Goal: Find specific page/section: Find specific page/section

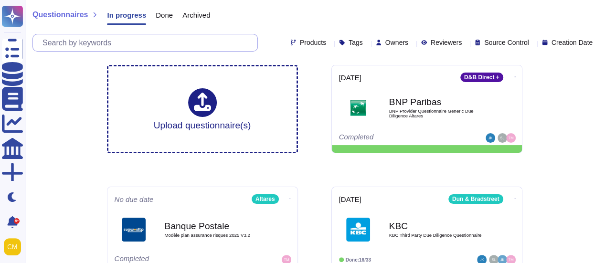
click at [85, 39] on input "text" at bounding box center [148, 42] width 220 height 17
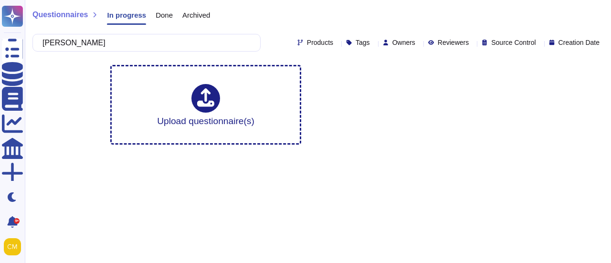
type input "[PERSON_NAME]"
click at [156, 13] on span "Done" at bounding box center [164, 14] width 17 height 7
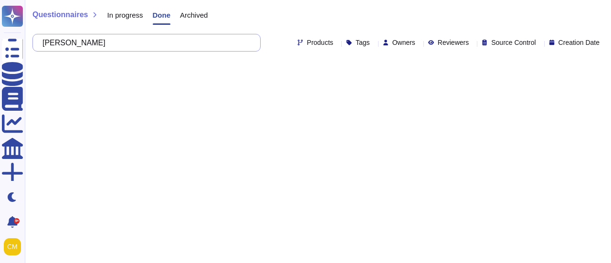
click at [174, 46] on input "[PERSON_NAME]" at bounding box center [144, 42] width 213 height 17
click at [192, 13] on span "Archived" at bounding box center [194, 14] width 28 height 7
click at [180, 45] on input "[PERSON_NAME]" at bounding box center [144, 42] width 213 height 17
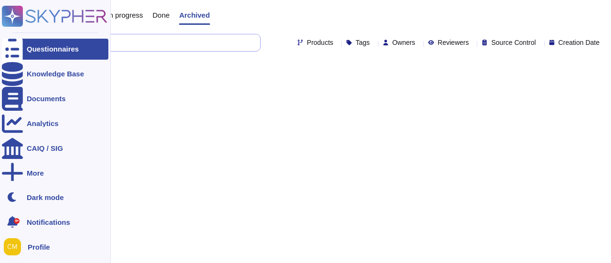
drag, startPoint x: 98, startPoint y: 39, endPoint x: 0, endPoint y: 20, distance: 100.2
click at [0, 20] on div "Questionnaires Knowledge Base Documents Analytics CAIQ / SIG More Dark mode 9+ …" at bounding box center [305, 36] width 611 height 73
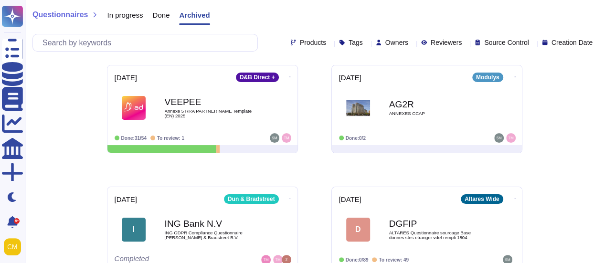
click at [147, 14] on div "Done" at bounding box center [156, 17] width 27 height 19
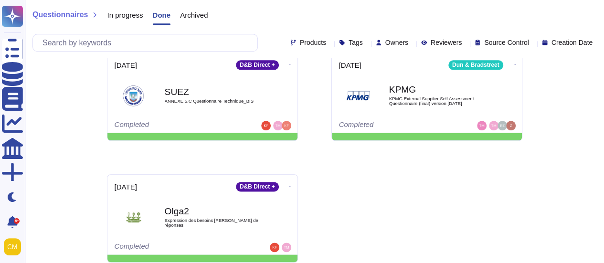
scroll to position [527, 0]
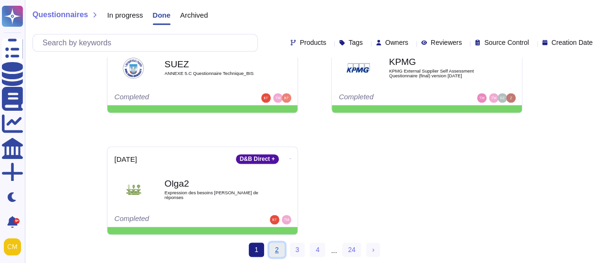
click at [276, 250] on link "2" at bounding box center [276, 249] width 15 height 14
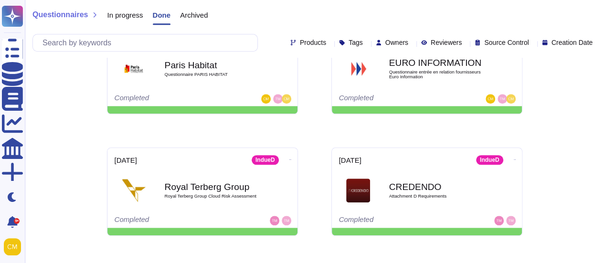
scroll to position [527, 0]
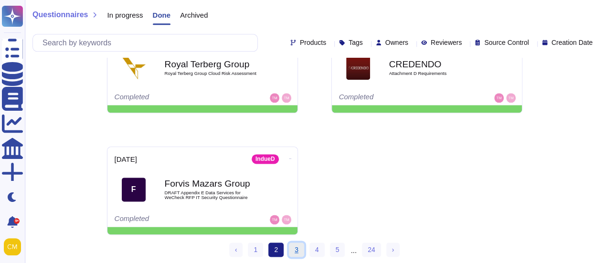
click at [292, 244] on link "3" at bounding box center [296, 249] width 15 height 14
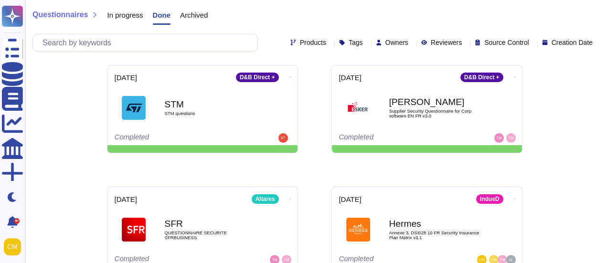
click at [189, 6] on div "Questionnaires In progress Done Archived Products Tags Owners Reviewers Source …" at bounding box center [314, 28] width 579 height 57
click at [194, 14] on span "Archived" at bounding box center [194, 14] width 28 height 7
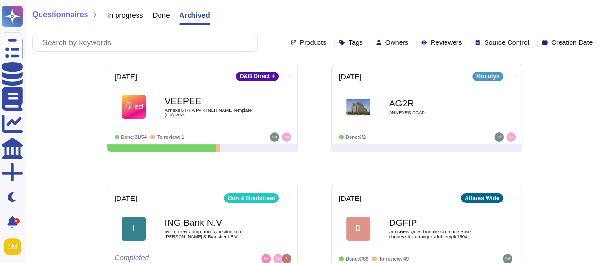
scroll to position [383, 0]
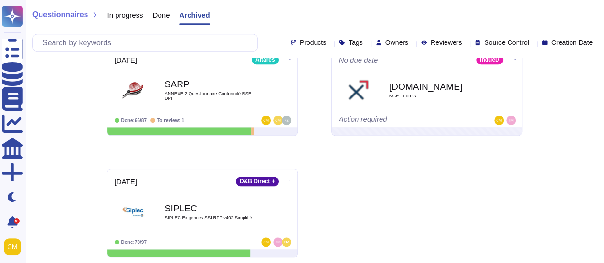
click at [129, 18] on span "In progress" at bounding box center [125, 14] width 36 height 7
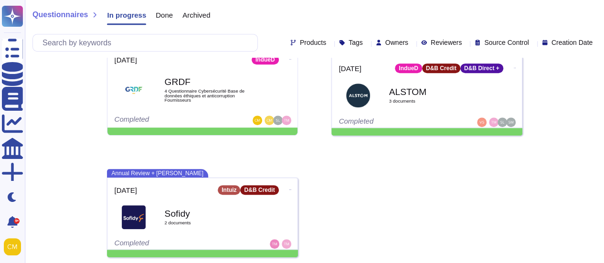
click at [385, 43] on span "Owners" at bounding box center [396, 42] width 23 height 7
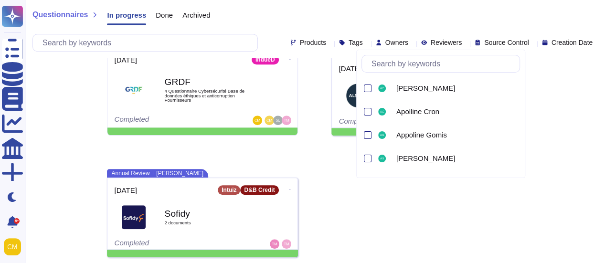
click at [415, 65] on input "text" at bounding box center [442, 63] width 153 height 17
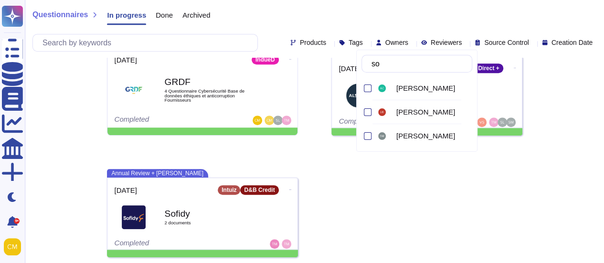
type input "son"
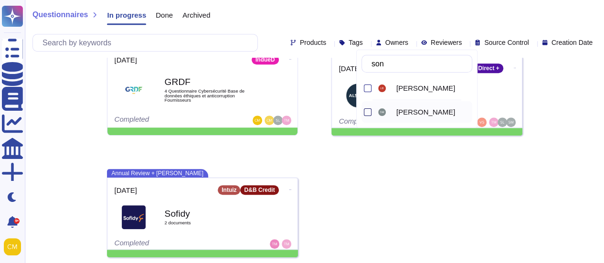
click at [367, 111] on div at bounding box center [368, 112] width 8 height 8
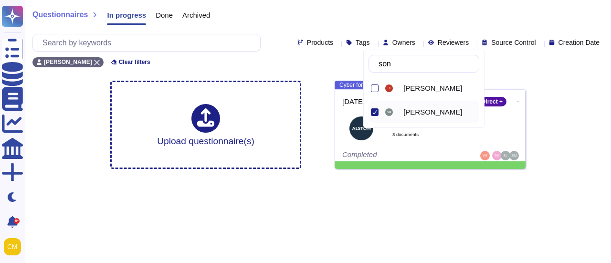
click at [143, 177] on html "Questionnaires Knowledge Base Documents Analytics CAIQ / SIG More Dark mode 9+ …" at bounding box center [305, 88] width 611 height 177
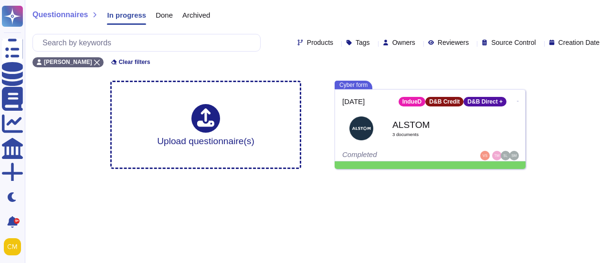
click at [168, 17] on span "Done" at bounding box center [164, 14] width 17 height 7
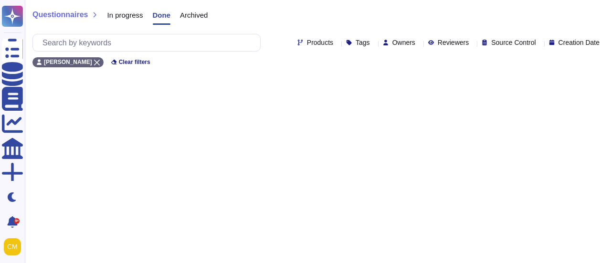
click at [184, 24] on div "Archived" at bounding box center [188, 17] width 37 height 19
